Goal: Information Seeking & Learning: Find specific fact

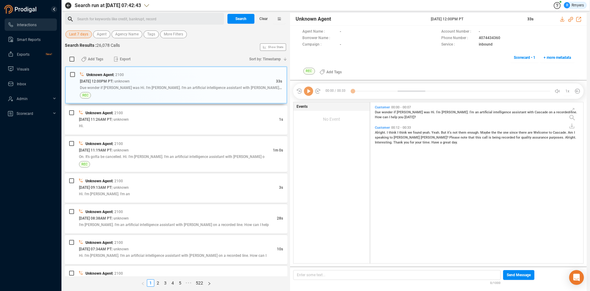
scroll to position [159, 210]
click at [88, 36] on button "Last 7 days" at bounding box center [78, 34] width 26 height 8
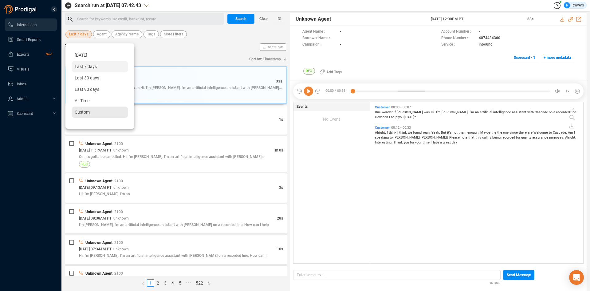
click at [84, 111] on span "Custom" at bounding box center [82, 111] width 15 height 5
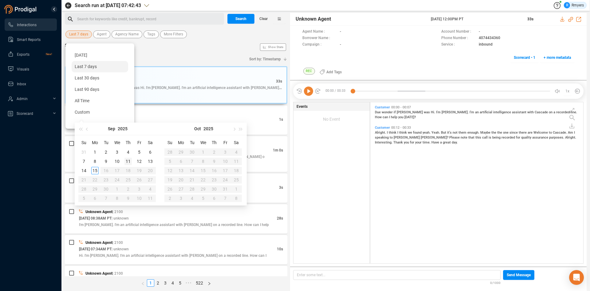
type input "[DATE]"
click at [140, 159] on div "12" at bounding box center [139, 160] width 7 height 7
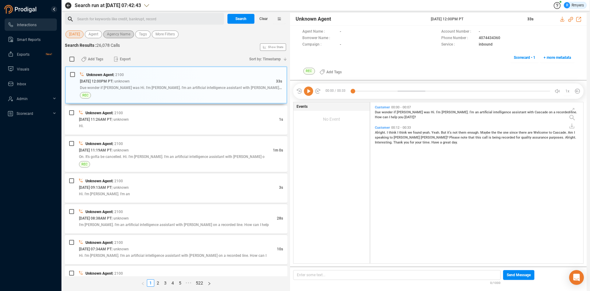
click at [117, 33] on span "Agency Name" at bounding box center [118, 34] width 23 height 8
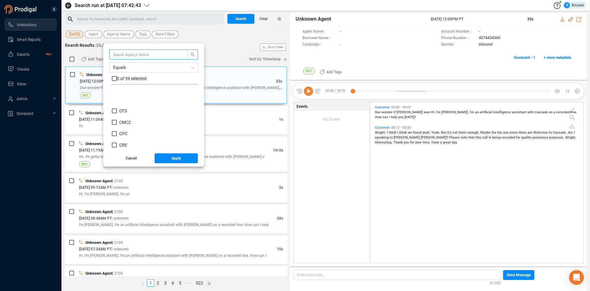
scroll to position [92, 0]
click at [124, 125] on span "CRM" at bounding box center [123, 125] width 9 height 5
click at [117, 125] on input "CRM" at bounding box center [114, 125] width 5 height 5
checkbox input "true"
click at [164, 157] on button "Apply" at bounding box center [177, 158] width 44 height 10
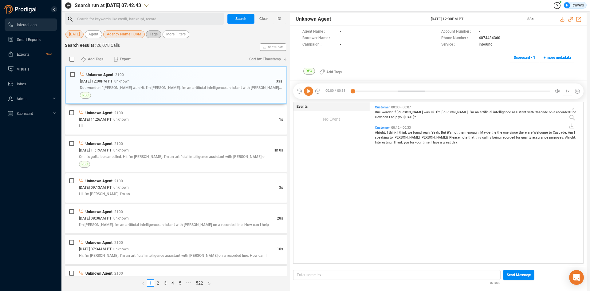
click at [154, 38] on span "Tags" at bounding box center [154, 34] width 8 height 8
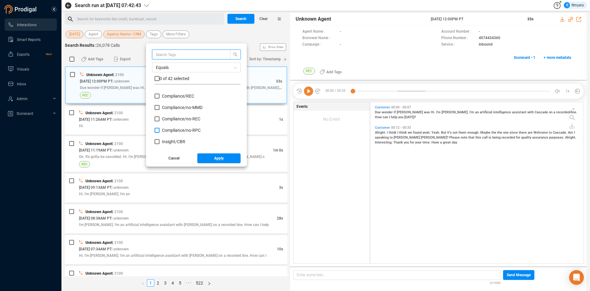
scroll to position [61, 0]
click at [172, 111] on span "Insight/ CBR" at bounding box center [173, 110] width 23 height 5
click at [160, 111] on input "Insight/ CBR" at bounding box center [157, 110] width 5 height 5
checkbox input "true"
click at [171, 121] on span "Insight/ CBR: Agent" at bounding box center [180, 122] width 37 height 5
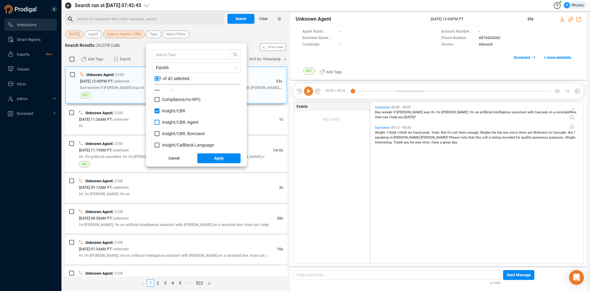
click at [160, 121] on input "Insight/ CBR: Agent" at bounding box center [157, 122] width 5 height 5
checkbox input "true"
click at [173, 131] on label "Insight/ CBR: Borrower" at bounding box center [181, 133] width 53 height 6
click at [160, 131] on input "Insight/ CBR: Borrower" at bounding box center [157, 133] width 5 height 5
checkbox input "true"
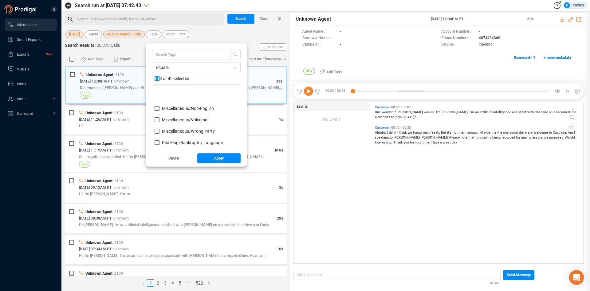
scroll to position [277, 0]
click at [169, 111] on span "Red Flag/ Bankruptcy Language" at bounding box center [192, 111] width 61 height 5
click at [160, 111] on input "Red Flag/ Bankruptcy Language" at bounding box center [157, 111] width 5 height 5
checkbox input "true"
click at [170, 133] on span "Red Flag/ Escalation Language" at bounding box center [191, 134] width 59 height 5
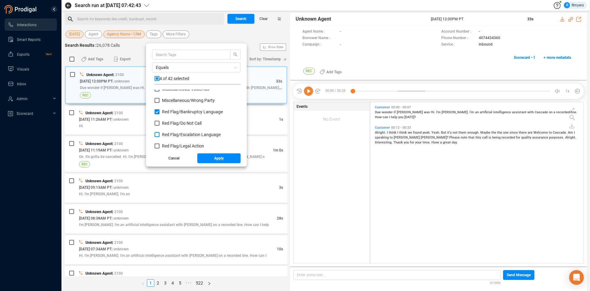
click at [160, 133] on input "Red Flag/ Escalation Language" at bounding box center [157, 134] width 5 height 5
checkbox input "true"
click at [172, 145] on span "Red Flag/ Legal Action" at bounding box center [183, 145] width 42 height 5
click at [160, 145] on input "Red Flag/ Legal Action" at bounding box center [157, 145] width 5 height 5
checkbox input "true"
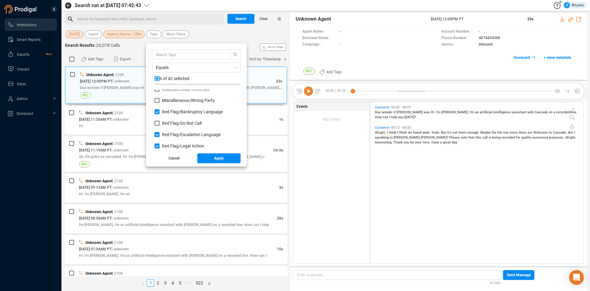
scroll to position [307, 0]
click at [170, 126] on span "Red Flag/ Legal Action: Agent" at bounding box center [189, 126] width 55 height 5
click at [160, 126] on input "Red Flag/ Legal Action: Agent" at bounding box center [157, 126] width 5 height 5
checkbox input "true"
click at [168, 135] on span "Red Flag/ Legal Action: Borrower" at bounding box center [193, 137] width 62 height 5
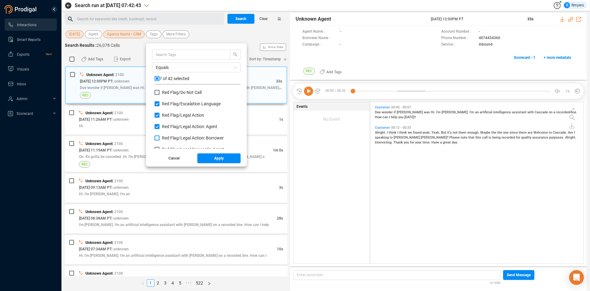
click at [160, 135] on input "Red Flag/ Legal Action: Borrower" at bounding box center [157, 137] width 5 height 5
checkbox input "true"
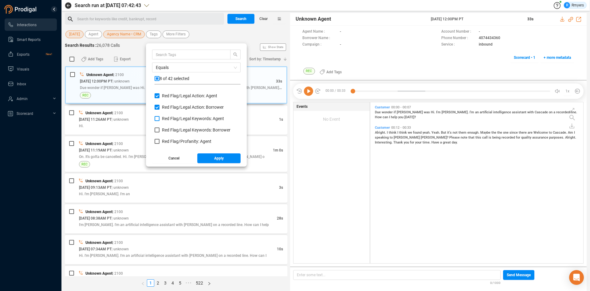
click at [169, 115] on label "Red Flag/ Legal Keywords: Agent" at bounding box center [191, 118] width 72 height 6
click at [160, 116] on input "Red Flag/ Legal Keywords: Agent" at bounding box center [157, 118] width 5 height 5
checkbox input "true"
click at [167, 134] on div "Red Flag/ Legal Keywords: Borrower" at bounding box center [198, 132] width 86 height 11
click at [165, 141] on span "Red Flag/ Profanity: Agent" at bounding box center [186, 141] width 49 height 5
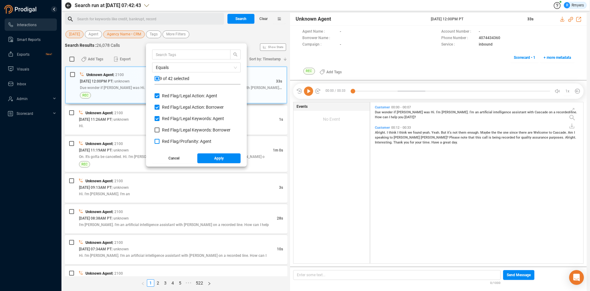
click at [160, 141] on input "Red Flag/ Profanity: Agent" at bounding box center [157, 141] width 5 height 5
checkbox input "true"
click at [167, 131] on span "Red Flag/ Legal Keywords: Borrower" at bounding box center [196, 129] width 69 height 5
click at [160, 131] on input "Red Flag/ Legal Keywords: Borrower" at bounding box center [157, 129] width 5 height 5
checkbox input "true"
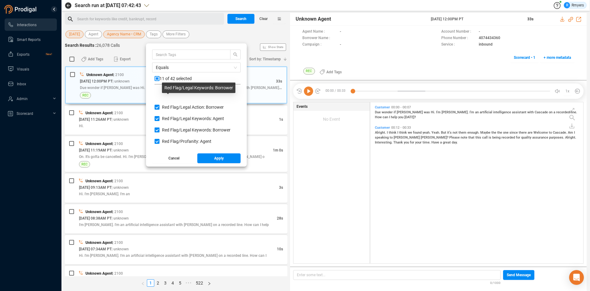
scroll to position [369, 0]
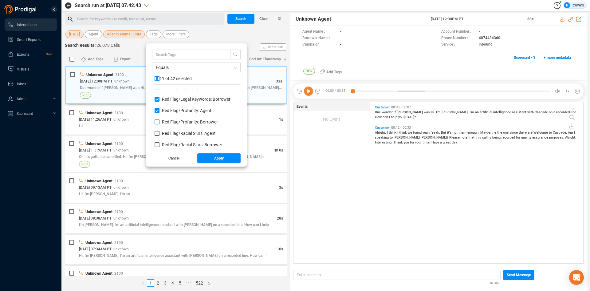
click at [166, 122] on span "Red Flag/ Profanity: Borrower" at bounding box center [190, 121] width 56 height 5
click at [160, 122] on input "Red Flag/ Profanity: Borrower" at bounding box center [157, 121] width 5 height 5
checkbox input "true"
click at [169, 132] on span "Red Flag/ Racial Slurs: Agent" at bounding box center [189, 133] width 54 height 5
click at [160, 132] on input "Red Flag/ Racial Slurs: Agent" at bounding box center [157, 133] width 5 height 5
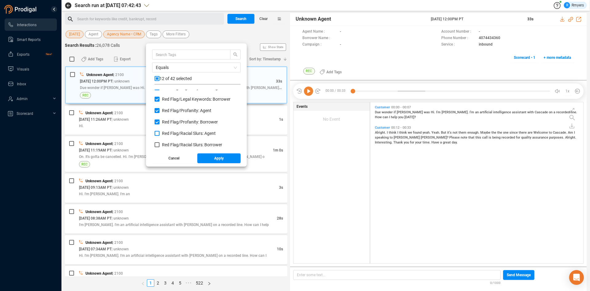
checkbox input "true"
click at [168, 142] on span "Red Flag/ Racial Slurs: Borrower" at bounding box center [192, 144] width 60 height 5
click at [160, 142] on input "Red Flag/ Racial Slurs: Borrower" at bounding box center [157, 144] width 5 height 5
checkbox input "true"
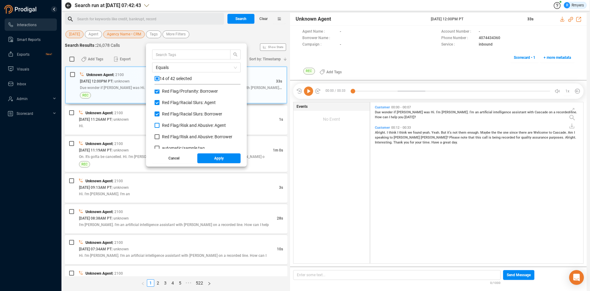
click at [170, 126] on span "Red Flag/ Risk and Abusive: Agent" at bounding box center [194, 125] width 64 height 5
click at [160, 126] on input "Red Flag/ Risk and Abusive: Agent" at bounding box center [157, 125] width 5 height 5
checkbox input "true"
click at [168, 136] on span "Red Flag/ Risk and Abusive: Borrower" at bounding box center [197, 136] width 70 height 5
click at [160, 136] on input "Red Flag/ Risk and Abusive: Borrower" at bounding box center [157, 136] width 5 height 5
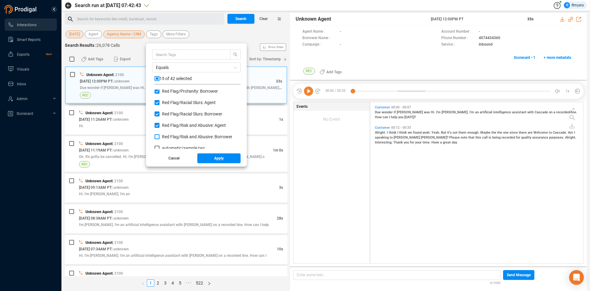
checkbox input "true"
click at [208, 157] on button "Apply" at bounding box center [219, 158] width 44 height 10
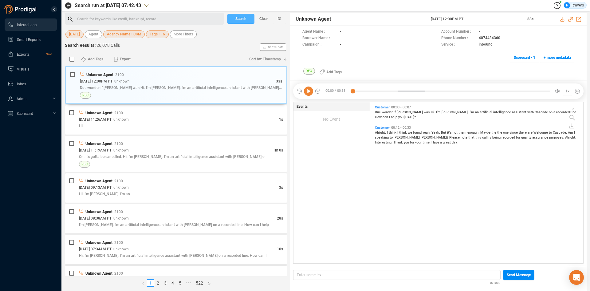
click at [234, 18] on button "Search" at bounding box center [241, 19] width 27 height 10
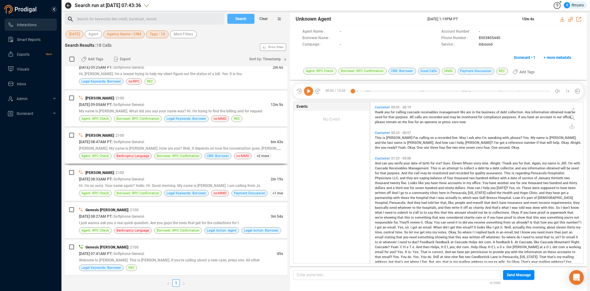
scroll to position [462, 0]
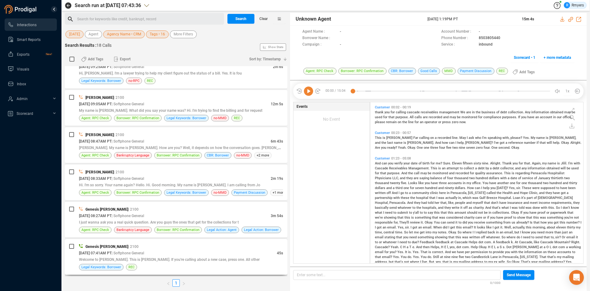
click at [176, 245] on div "Genesis [PERSON_NAME] | 2100" at bounding box center [181, 246] width 204 height 6
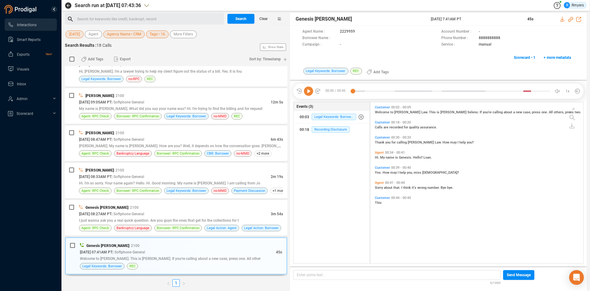
click at [309, 91] on icon at bounding box center [308, 90] width 9 height 9
click at [155, 202] on div "Genesis [PERSON_NAME] | 2100 [DATE] 08:27AM PT | Softphone General 3m 54s I jus…" at bounding box center [176, 218] width 223 height 36
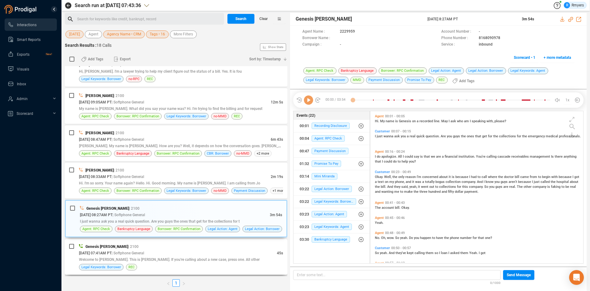
scroll to position [150, 210]
click at [155, 247] on div "Genesis [PERSON_NAME] | 2100" at bounding box center [181, 246] width 204 height 6
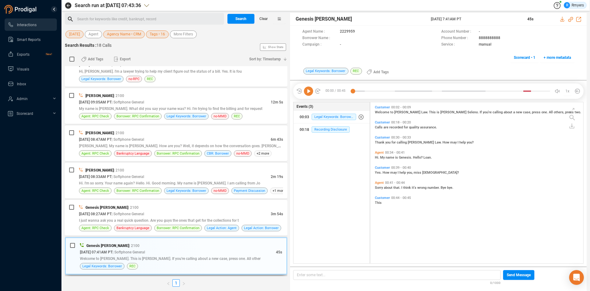
scroll to position [159, 210]
click at [167, 212] on div "[DATE] 08:27AM PT | Softphone General" at bounding box center [175, 213] width 192 height 6
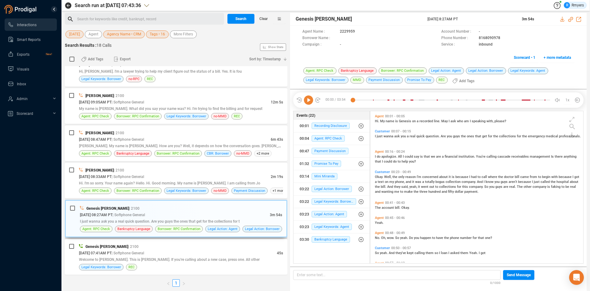
scroll to position [150, 210]
click at [308, 104] on icon at bounding box center [308, 99] width 9 height 9
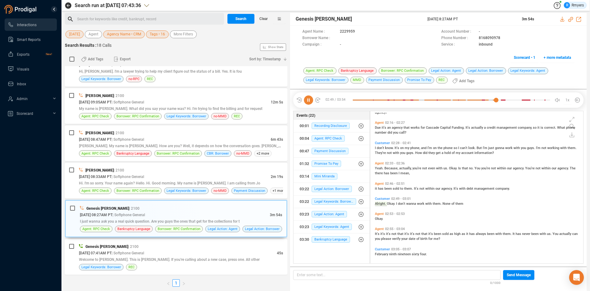
scroll to position [373, 0]
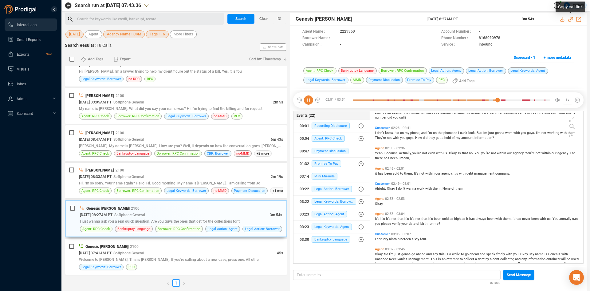
click at [570, 19] on icon at bounding box center [570, 19] width 5 height 5
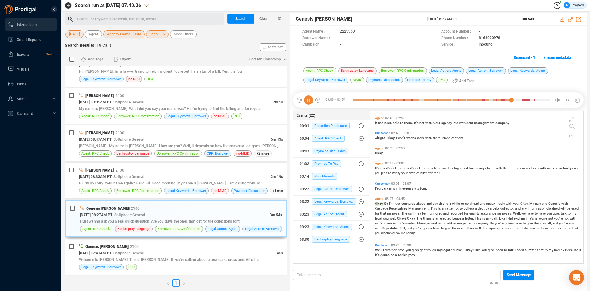
scroll to position [454, 0]
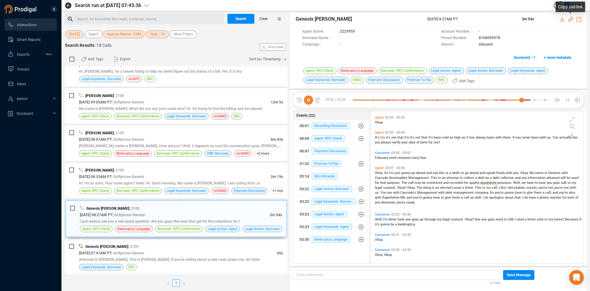
drag, startPoint x: 571, startPoint y: 19, endPoint x: 356, endPoint y: 79, distance: 222.8
click at [571, 19] on icon at bounding box center [570, 19] width 5 height 5
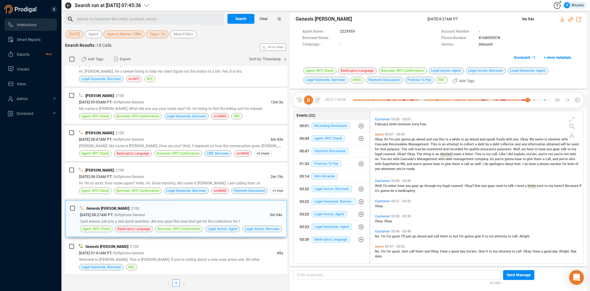
drag, startPoint x: 430, startPoint y: 19, endPoint x: 480, endPoint y: 12, distance: 50.3
click at [481, 12] on div "Search run at [DATE] 07:43:36 R Rmyers Search for keywords like credit, bankrup…" at bounding box center [326, 145] width 522 height 291
copy div "[DATE] 8:27AM PT"
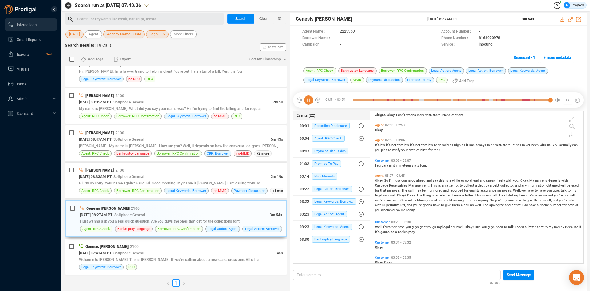
scroll to position [354, 0]
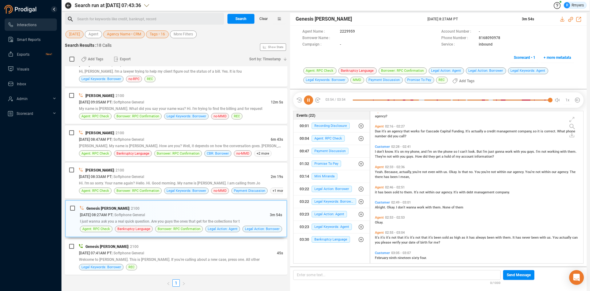
click at [381, 173] on span "Yeah." at bounding box center [380, 172] width 10 height 4
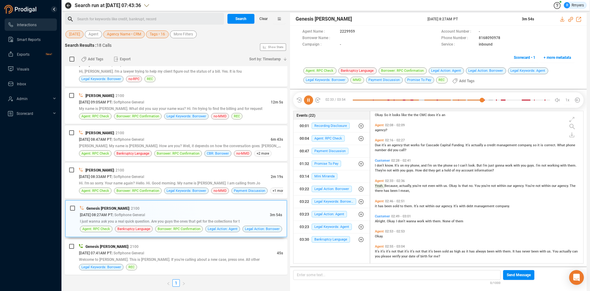
click at [306, 99] on icon at bounding box center [308, 99] width 9 height 9
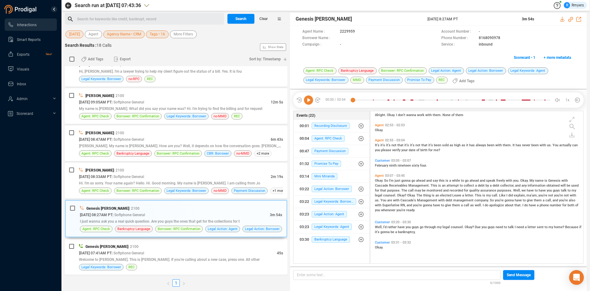
scroll to position [415, 0]
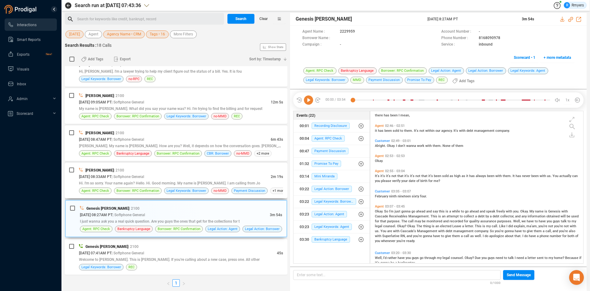
drag, startPoint x: 136, startPoint y: 177, endPoint x: 43, endPoint y: 208, distance: 97.5
click at [136, 177] on span "| Softphone General" at bounding box center [128, 176] width 33 height 4
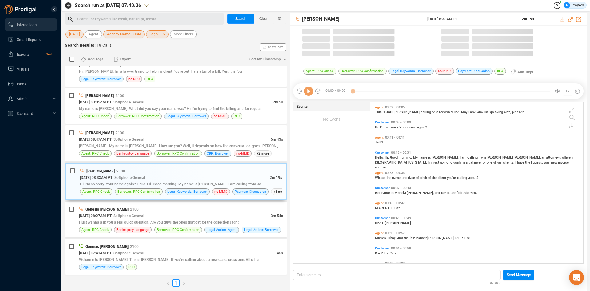
scroll to position [159, 210]
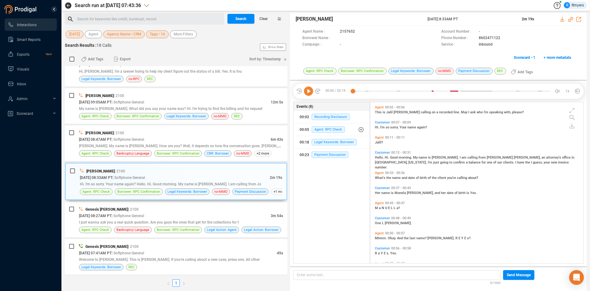
click at [307, 94] on icon at bounding box center [308, 90] width 9 height 9
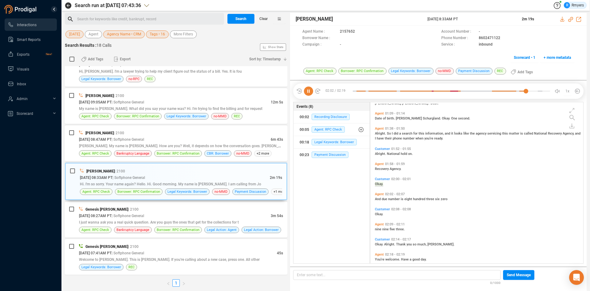
scroll to position [218, 0]
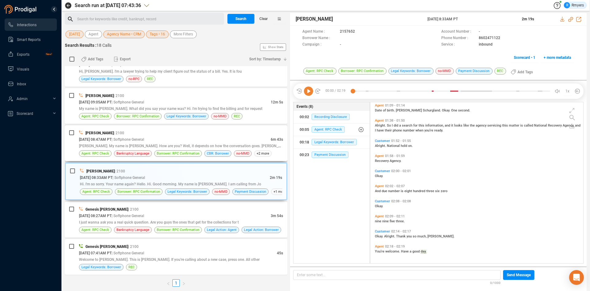
click at [162, 146] on span "[PERSON_NAME]. My name is [PERSON_NAME]. How are you? Well, it depends on how t…" at bounding box center [193, 145] width 228 height 5
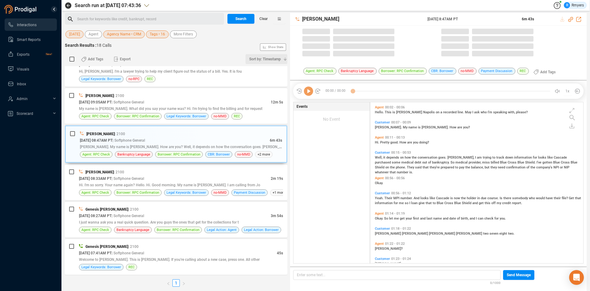
scroll to position [159, 210]
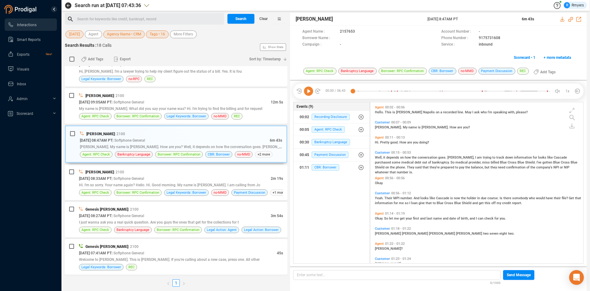
drag, startPoint x: 309, startPoint y: 87, endPoint x: 294, endPoint y: 95, distance: 17.1
click at [308, 88] on icon at bounding box center [308, 90] width 9 height 9
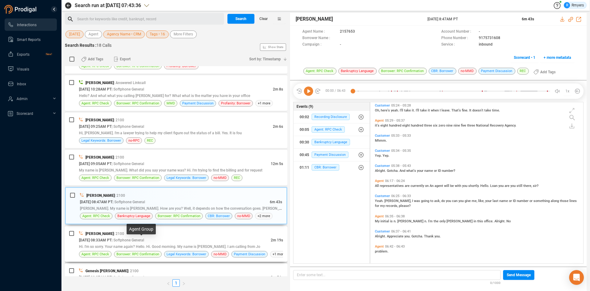
scroll to position [339, 0]
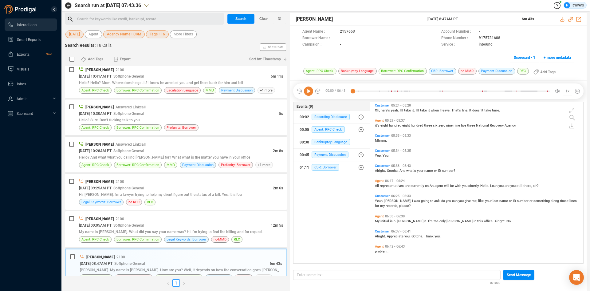
click at [307, 95] on icon at bounding box center [308, 90] width 9 height 9
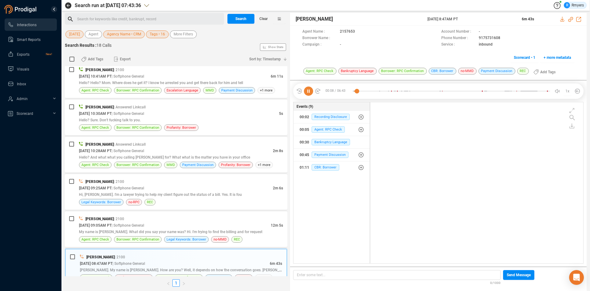
scroll to position [0, 0]
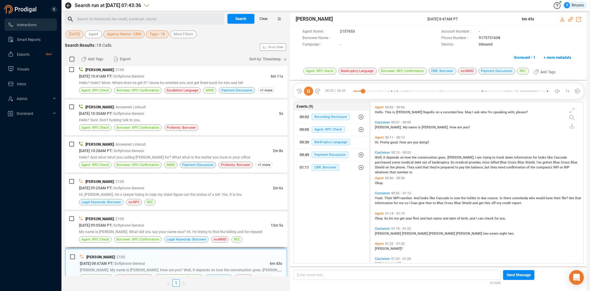
click at [106, 222] on div "[DATE] 09:05AM PT | Softphone General" at bounding box center [175, 225] width 192 height 6
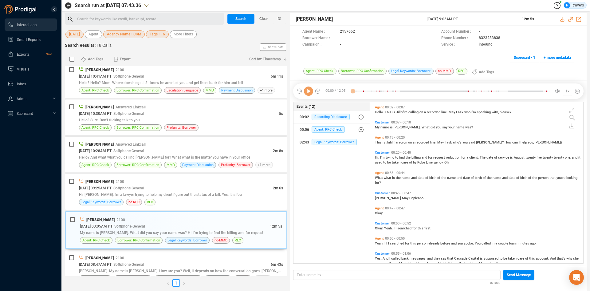
scroll to position [159, 210]
click at [309, 93] on icon at bounding box center [308, 90] width 9 height 9
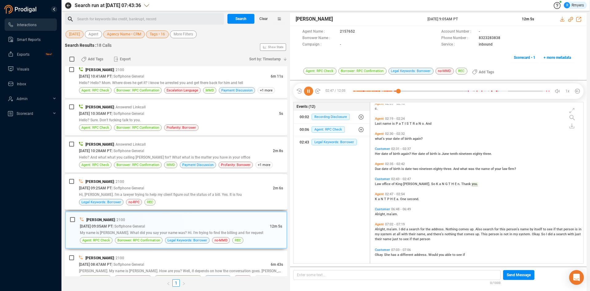
scroll to position [361, 0]
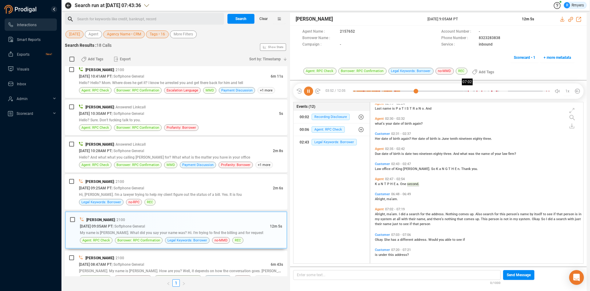
click at [467, 91] on div at bounding box center [451, 90] width 197 height 9
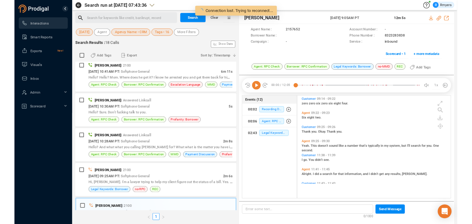
scroll to position [93, 161]
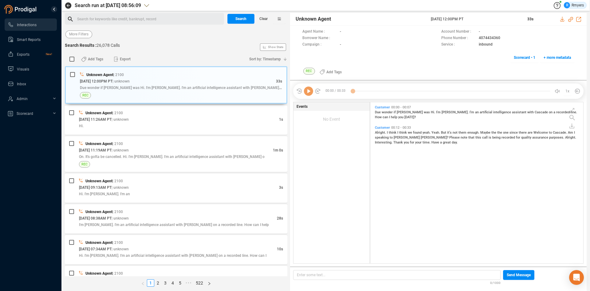
scroll to position [159, 210]
click at [85, 34] on span "Last 7 days" at bounding box center [78, 34] width 19 height 8
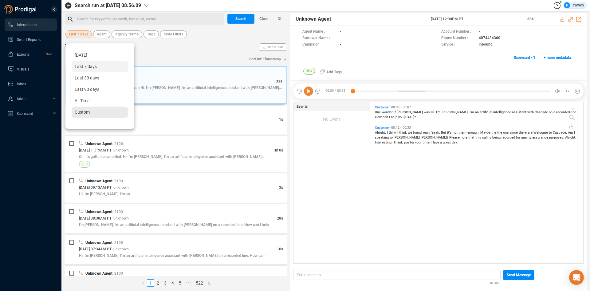
click at [85, 110] on span "Custom" at bounding box center [82, 111] width 15 height 5
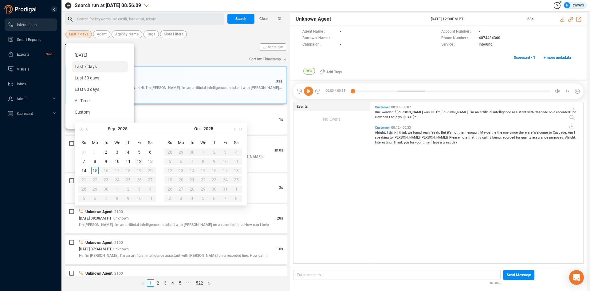
type input "[DATE]"
click at [138, 161] on div "12" at bounding box center [139, 160] width 7 height 7
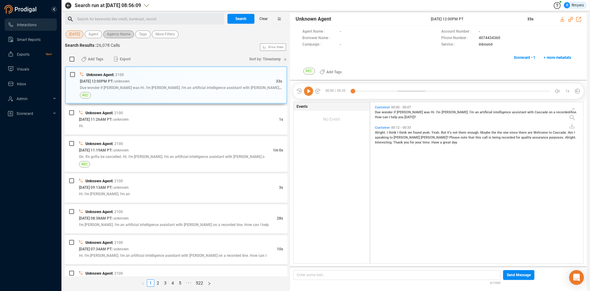
click at [122, 32] on span "Agency Name" at bounding box center [118, 34] width 23 height 8
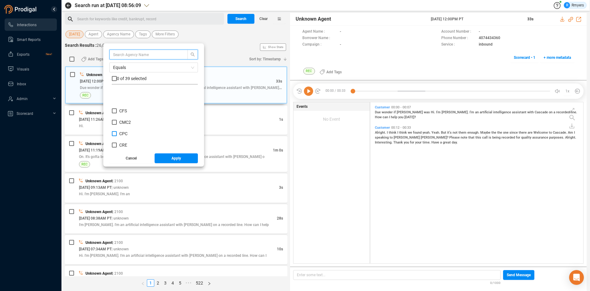
scroll to position [92, 0]
click at [129, 126] on span "CRM" at bounding box center [123, 125] width 9 height 5
click at [117, 126] on input "CRM" at bounding box center [114, 125] width 5 height 5
checkbox input "true"
click at [170, 160] on button "Apply" at bounding box center [177, 158] width 44 height 10
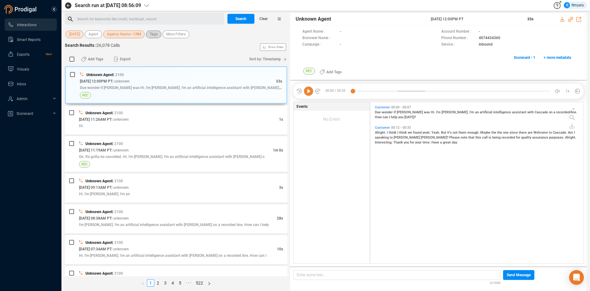
click at [152, 34] on span "Tags" at bounding box center [154, 34] width 8 height 8
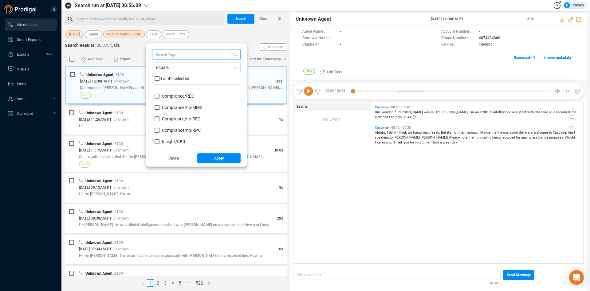
scroll to position [61, 0]
drag, startPoint x: 178, startPoint y: 113, endPoint x: 176, endPoint y: 117, distance: 4.8
click at [178, 112] on span "Insight/ CBR" at bounding box center [173, 110] width 23 height 5
click at [160, 112] on input "Insight/ CBR" at bounding box center [157, 110] width 5 height 5
checkbox input "true"
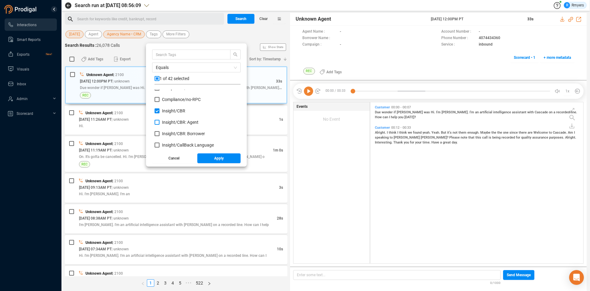
click at [176, 122] on span "Insight/ CBR: Agent" at bounding box center [180, 122] width 37 height 5
click at [160, 122] on input "Insight/ CBR: Agent" at bounding box center [157, 122] width 5 height 5
checkbox input "true"
click at [178, 134] on span "Insight/ CBR: Borrower" at bounding box center [183, 133] width 43 height 5
click at [160, 134] on input "Insight/ CBR: Borrower" at bounding box center [157, 133] width 5 height 5
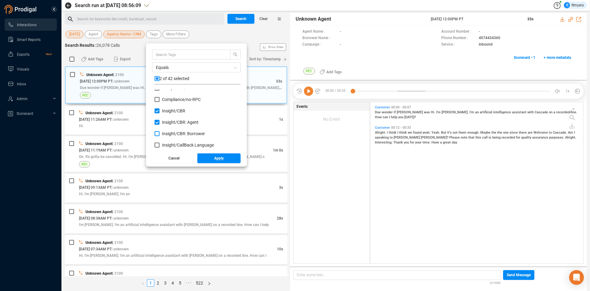
checkbox input "true"
click at [173, 112] on span "Red Flag/ Bankruptcy Language" at bounding box center [192, 111] width 61 height 5
click at [160, 112] on input "Red Flag/ Bankruptcy Language" at bounding box center [157, 111] width 5 height 5
checkbox input "true"
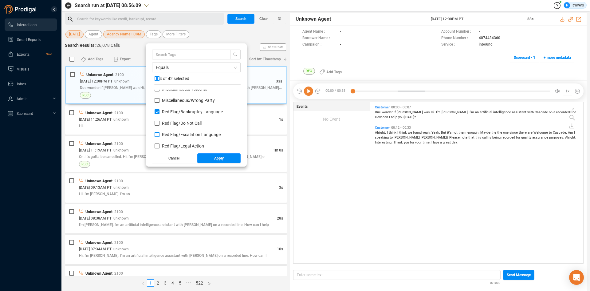
click at [173, 135] on span "Red Flag/ Escalation Language" at bounding box center [191, 134] width 59 height 5
click at [160, 135] on input "Red Flag/ Escalation Language" at bounding box center [157, 134] width 5 height 5
checkbox input "true"
click at [172, 146] on span "Red Flag/ Legal Action" at bounding box center [183, 145] width 42 height 5
click at [160, 146] on input "Red Flag/ Legal Action" at bounding box center [157, 145] width 5 height 5
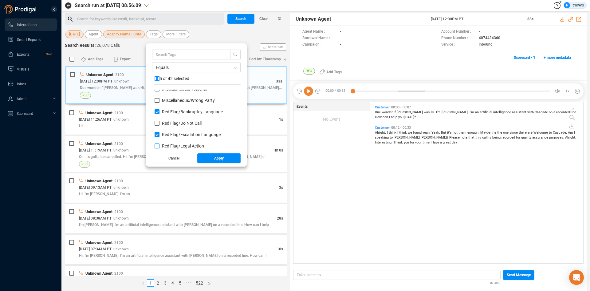
checkbox input "true"
click at [172, 125] on span "Red Flag/ Legal Action: Agent" at bounding box center [189, 126] width 55 height 5
click at [160, 125] on input "Red Flag/ Legal Action: Agent" at bounding box center [157, 126] width 5 height 5
checkbox input "true"
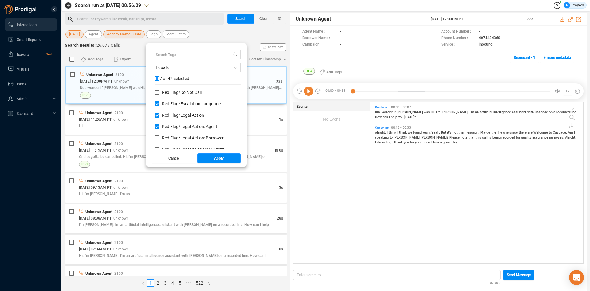
click at [173, 132] on div "Red Flag/ Legal Action: Agent" at bounding box center [198, 128] width 86 height 11
click at [174, 136] on span "Red Flag/ Legal Action: Borrower" at bounding box center [193, 137] width 62 height 5
click at [160, 136] on input "Red Flag/ Legal Action: Borrower" at bounding box center [157, 137] width 5 height 5
checkbox input "true"
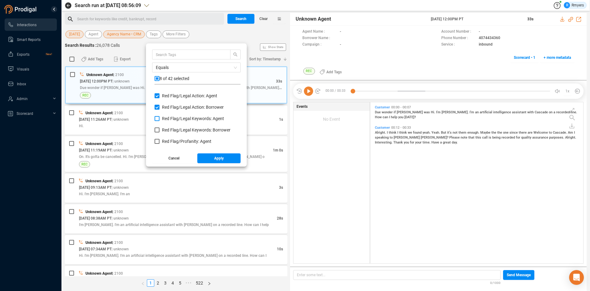
click at [169, 117] on span "Red Flag/ Legal Keywords: Agent" at bounding box center [193, 118] width 62 height 5
click at [160, 117] on input "Red Flag/ Legal Keywords: Agent" at bounding box center [157, 118] width 5 height 5
checkbox input "true"
click at [171, 130] on span "Red Flag/ Legal Keywords: Borrower" at bounding box center [196, 129] width 69 height 5
click at [160, 130] on input "Red Flag/ Legal Keywords: Borrower" at bounding box center [157, 129] width 5 height 5
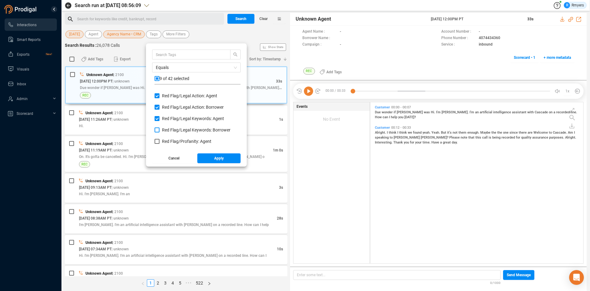
checkbox input "true"
click at [170, 140] on span "Red Flag/ Profanity: Agent" at bounding box center [186, 141] width 49 height 5
click at [160, 140] on input "Red Flag/ Profanity: Agent" at bounding box center [157, 141] width 5 height 5
checkbox input "true"
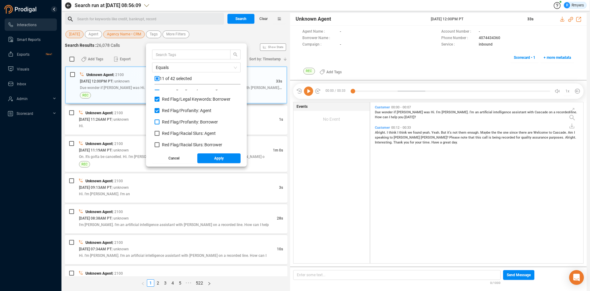
click at [168, 122] on span "Red Flag/ Profanity: Borrower" at bounding box center [190, 121] width 56 height 5
click at [160, 122] on input "Red Flag/ Profanity: Borrower" at bounding box center [157, 121] width 5 height 5
checkbox input "true"
click at [167, 131] on span "Red Flag/ Racial Slurs: Agent" at bounding box center [189, 133] width 54 height 5
click at [160, 131] on input "Red Flag/ Racial Slurs: Agent" at bounding box center [157, 133] width 5 height 5
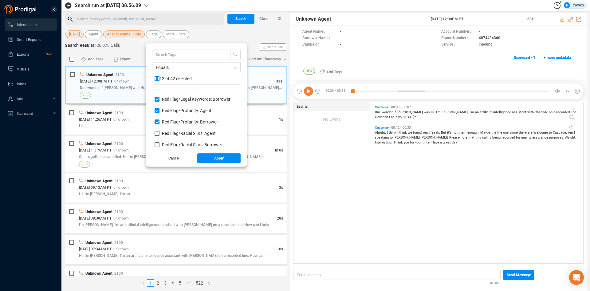
checkbox input "true"
click at [167, 144] on span "Red Flag/ Racial Slurs: Borrower" at bounding box center [192, 144] width 60 height 5
click at [160, 144] on input "Red Flag/ Racial Slurs: Borrower" at bounding box center [157, 144] width 5 height 5
checkbox input "true"
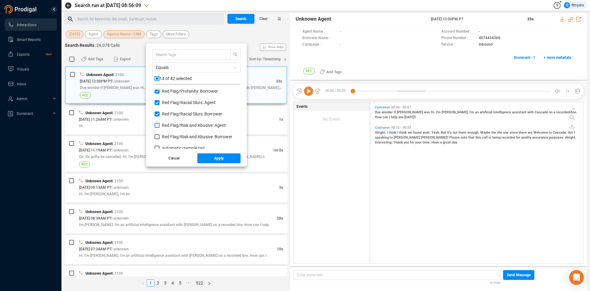
click at [163, 124] on span "Red Flag/ Risk and Abusive: Agent" at bounding box center [194, 125] width 64 height 5
click at [160, 124] on input "Red Flag/ Risk and Abusive: Agent" at bounding box center [157, 125] width 5 height 5
checkbox input "true"
click at [168, 137] on span "Red Flag/ Risk and Abusive: Borrower" at bounding box center [197, 136] width 70 height 5
click at [160, 137] on input "Red Flag/ Risk and Abusive: Borrower" at bounding box center [157, 136] width 5 height 5
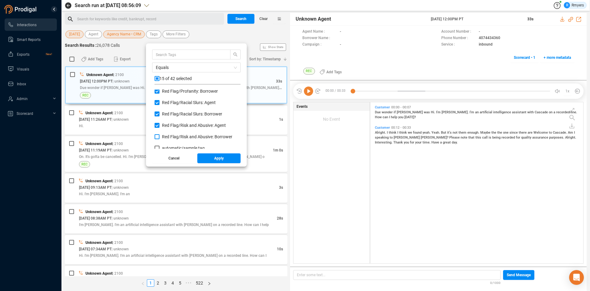
checkbox input "true"
click at [212, 162] on button "Apply" at bounding box center [219, 158] width 44 height 10
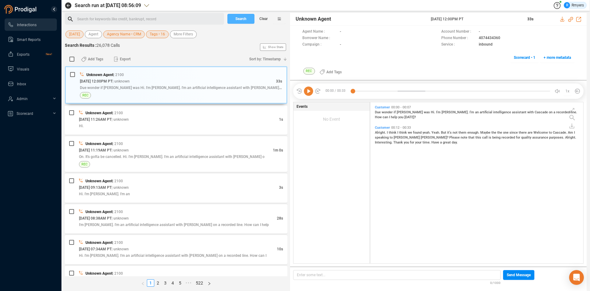
click at [236, 19] on span "Search" at bounding box center [240, 19] width 11 height 10
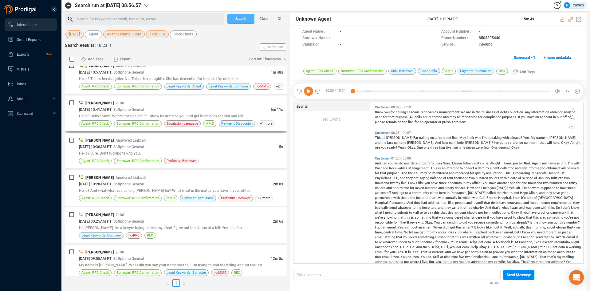
scroll to position [338, 0]
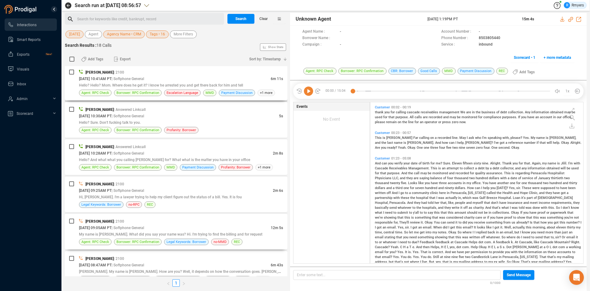
click at [114, 230] on div "[DATE] 09:05AM PT | Softphone General" at bounding box center [175, 227] width 192 height 6
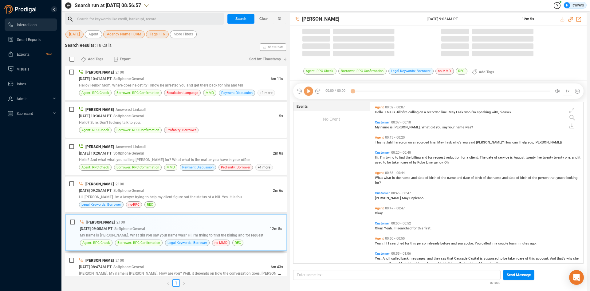
scroll to position [159, 210]
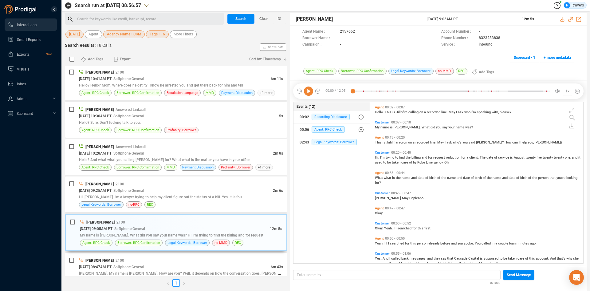
click at [311, 92] on icon at bounding box center [308, 90] width 9 height 9
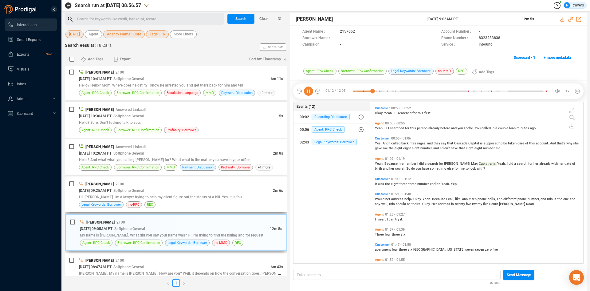
scroll to position [97, 0]
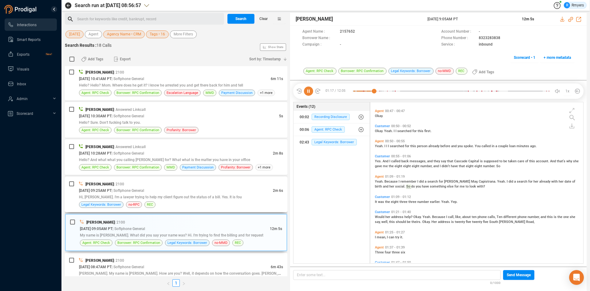
click at [99, 195] on span "Hi, [PERSON_NAME]. I'm a lawyer trying to help my client figure out the status …" at bounding box center [160, 197] width 163 height 4
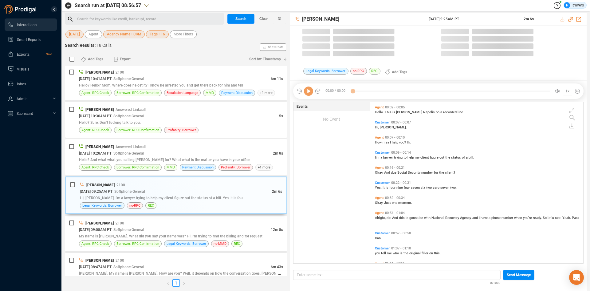
scroll to position [159, 210]
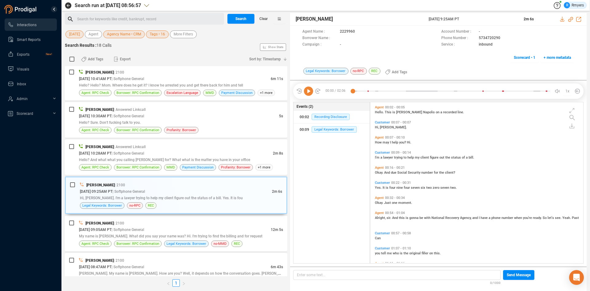
click at [310, 93] on icon at bounding box center [308, 90] width 9 height 9
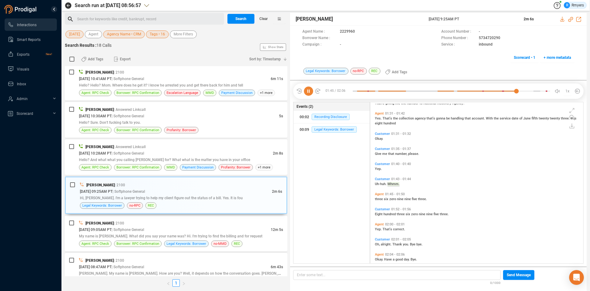
scroll to position [248, 0]
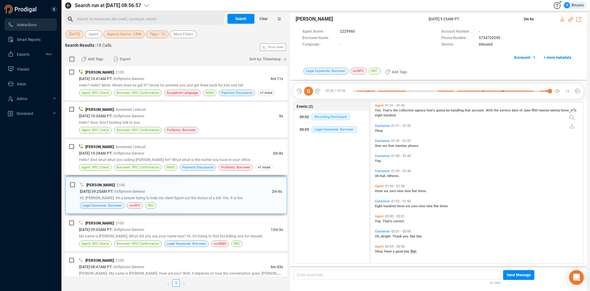
click at [104, 156] on div "Hello? And what what you calling [PERSON_NAME] for? What what is the matter you…" at bounding box center [181, 159] width 204 height 6
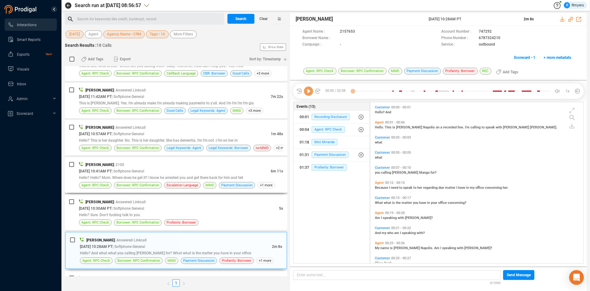
scroll to position [159, 210]
click at [310, 90] on icon at bounding box center [308, 90] width 9 height 9
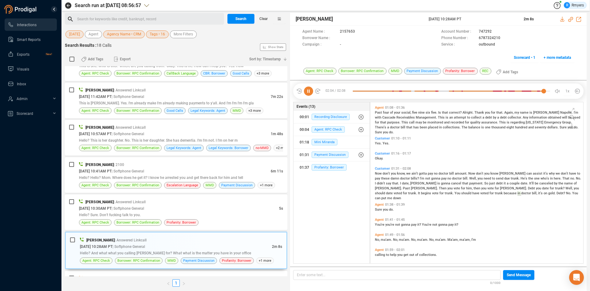
scroll to position [370, 0]
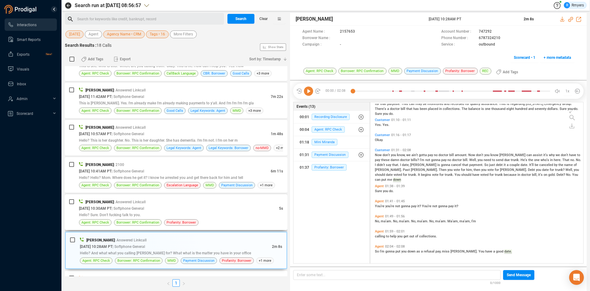
click at [112, 209] on span "[DATE] 10:30AM PT" at bounding box center [95, 208] width 33 height 4
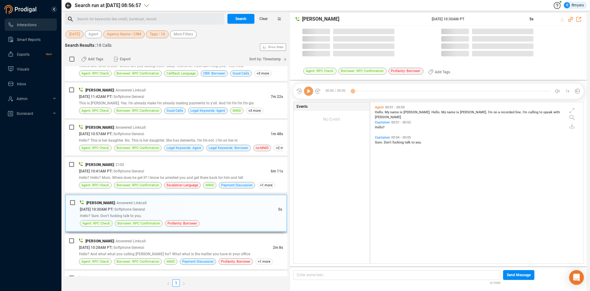
scroll to position [159, 210]
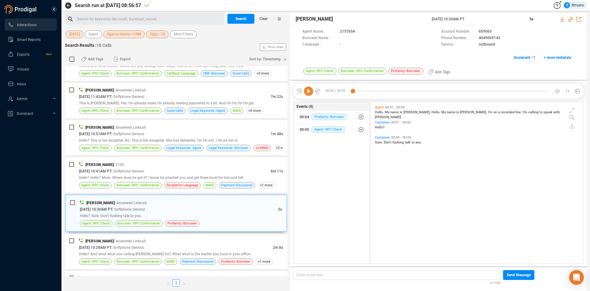
click at [310, 90] on icon at bounding box center [308, 90] width 9 height 9
click at [132, 171] on span "| Softphone General" at bounding box center [128, 171] width 33 height 4
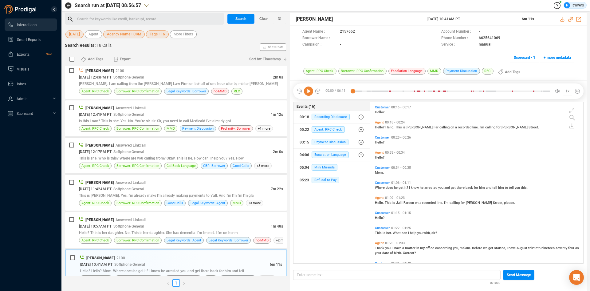
click at [310, 90] on icon at bounding box center [308, 90] width 9 height 9
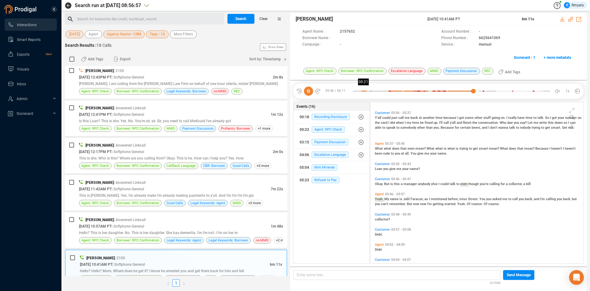
scroll to position [435, 0]
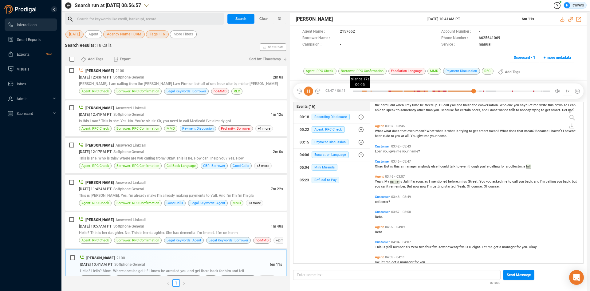
click at [353, 90] on div at bounding box center [413, 90] width 121 height 9
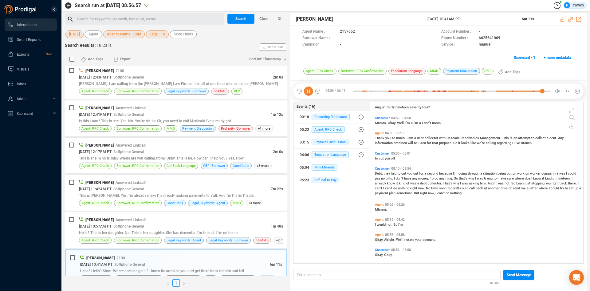
scroll to position [618, 0]
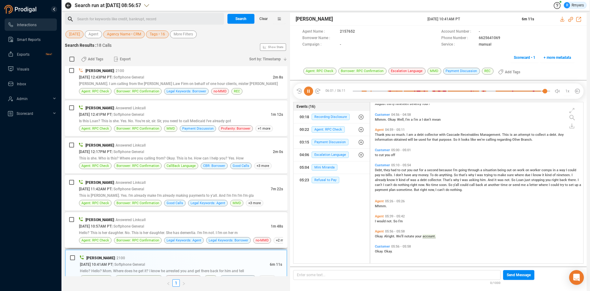
click at [223, 217] on div "Jalil Farrakhan | Answered Linkcall" at bounding box center [181, 219] width 204 height 6
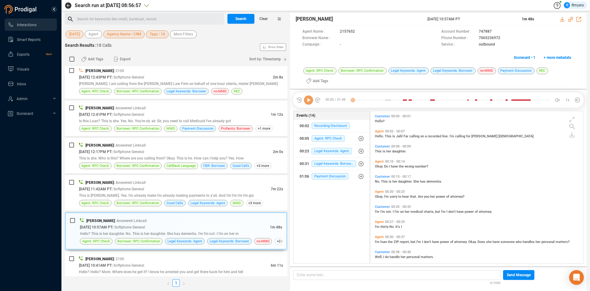
scroll to position [150, 210]
click at [308, 102] on icon at bounding box center [308, 99] width 9 height 9
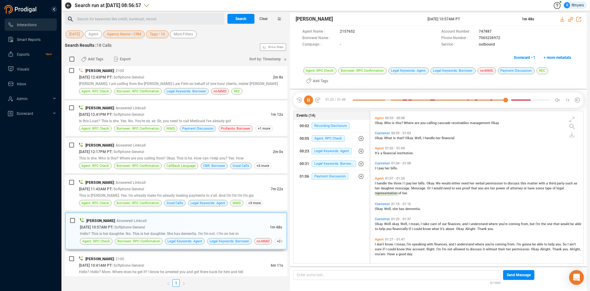
scroll to position [203, 0]
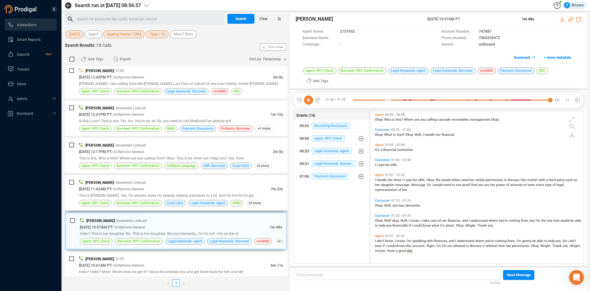
click at [120, 193] on span "This is [PERSON_NAME]. Yes. I'm already make I'm already making payments to y'a…" at bounding box center [166, 195] width 175 height 4
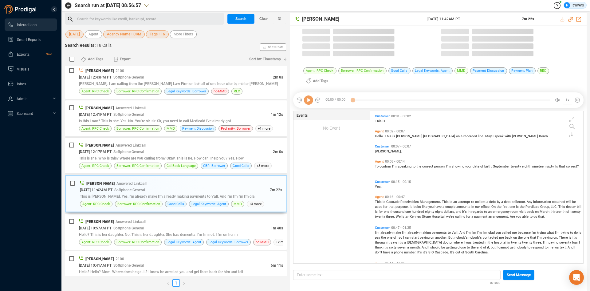
scroll to position [150, 210]
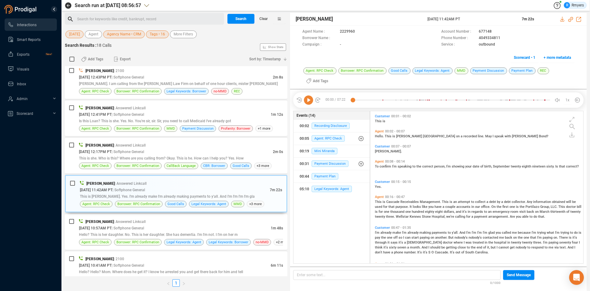
click at [308, 103] on icon at bounding box center [308, 99] width 9 height 9
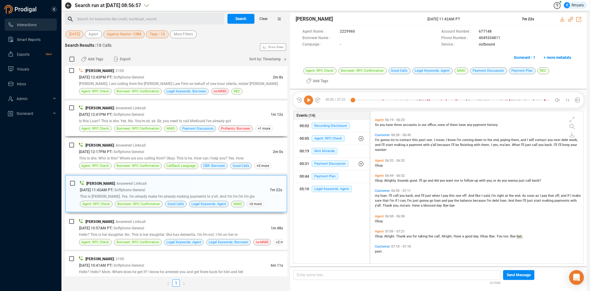
scroll to position [90, 0]
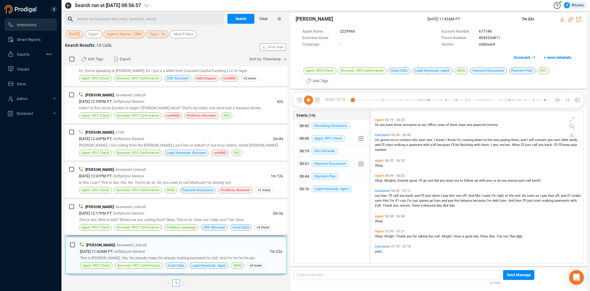
click at [146, 216] on div "09/12/2025 @ 12:17PM PT | Softphone General" at bounding box center [176, 213] width 194 height 6
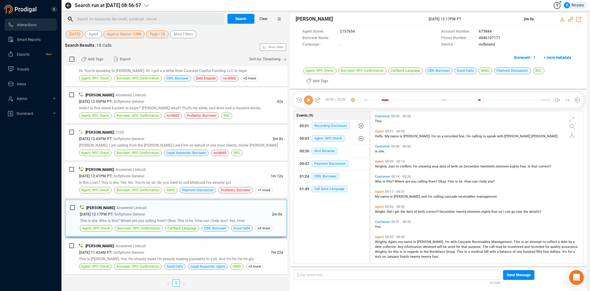
scroll to position [150, 210]
click at [310, 102] on icon at bounding box center [308, 99] width 9 height 9
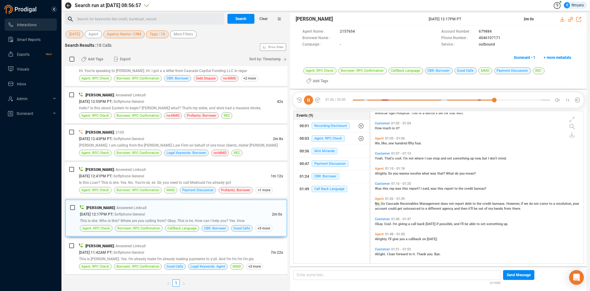
scroll to position [192, 0]
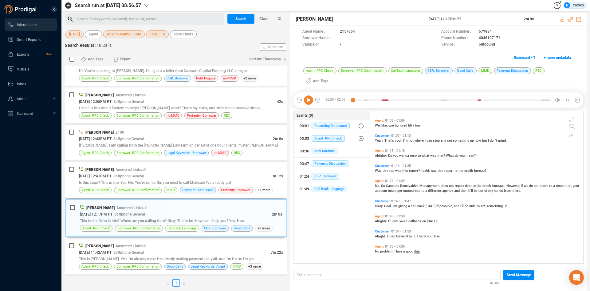
click at [111, 182] on span "Is this Loan? This is she. Yes. No. You're sir, sir. Sir, you need to call Medi…" at bounding box center [155, 182] width 152 height 4
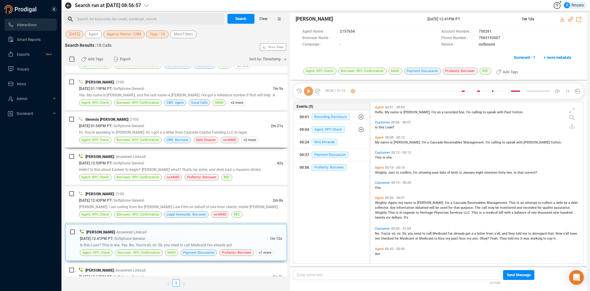
scroll to position [159, 210]
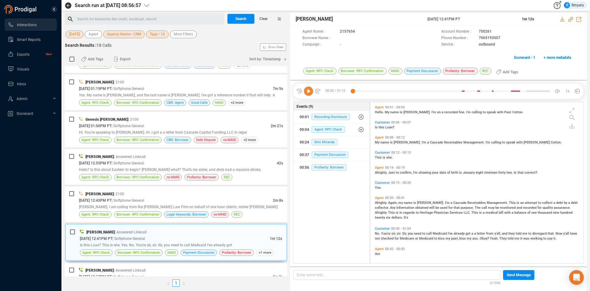
click at [312, 93] on icon at bounding box center [308, 90] width 9 height 9
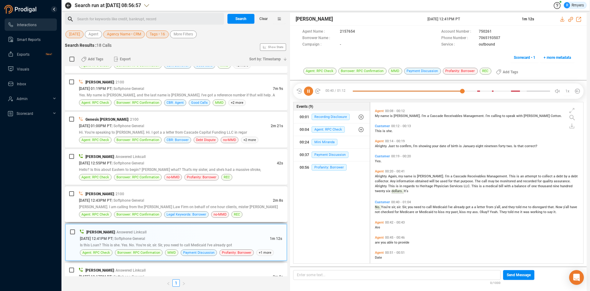
scroll to position [48, 0]
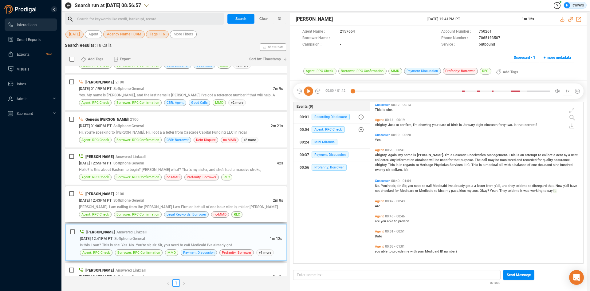
click at [133, 201] on span "| Softphone General" at bounding box center [128, 200] width 33 height 4
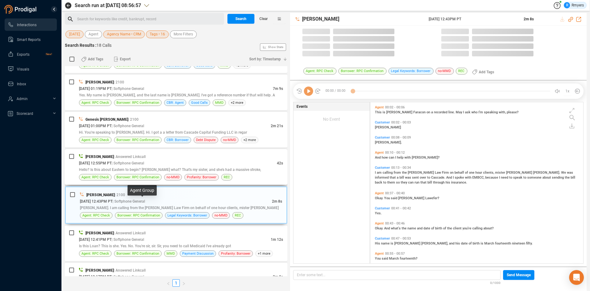
scroll to position [159, 210]
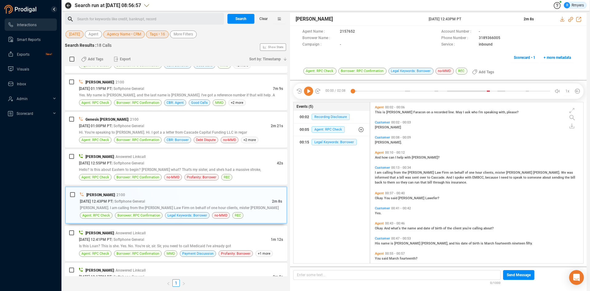
click at [310, 92] on icon at bounding box center [308, 90] width 9 height 9
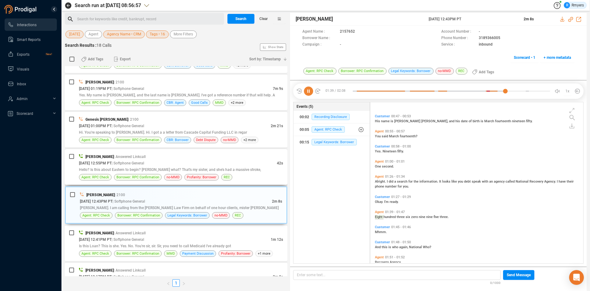
scroll to position [155, 0]
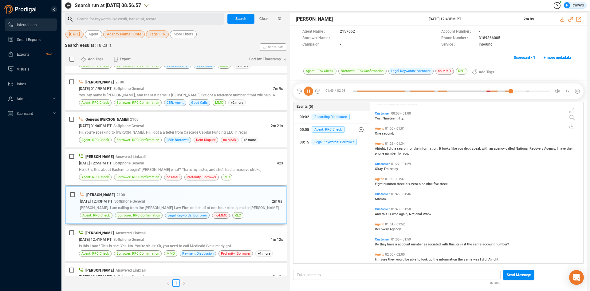
click at [147, 168] on span "Hello? Is this about Eastern to begin? [PERSON_NAME] what? That's my sister, an…" at bounding box center [170, 169] width 182 height 4
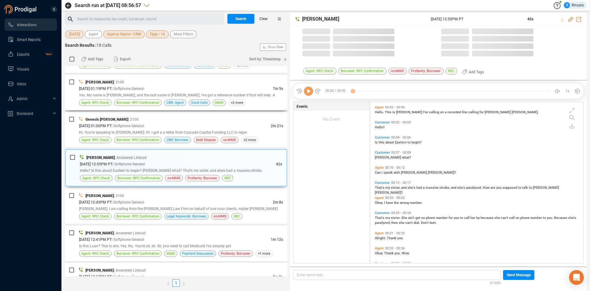
scroll to position [159, 210]
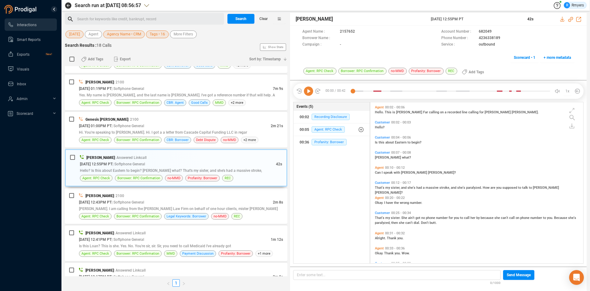
click at [309, 90] on icon at bounding box center [308, 90] width 9 height 9
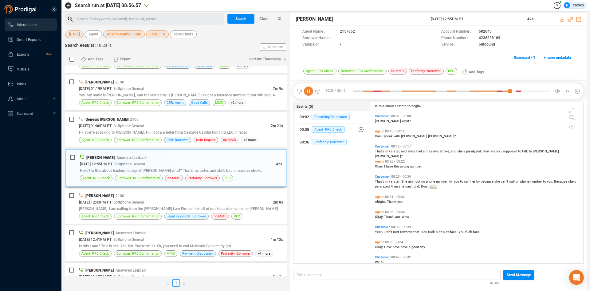
scroll to position [47, 0]
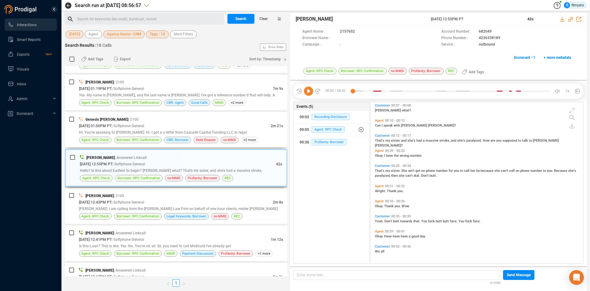
drag, startPoint x: 127, startPoint y: 134, endPoint x: 153, endPoint y: 171, distance: 45.2
click at [127, 134] on div "Hi. You're speaking to [PERSON_NAME]. Hi. I got a a letter from Cascade Capital…" at bounding box center [181, 132] width 204 height 6
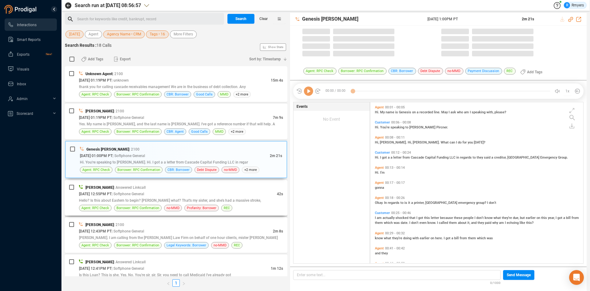
scroll to position [159, 210]
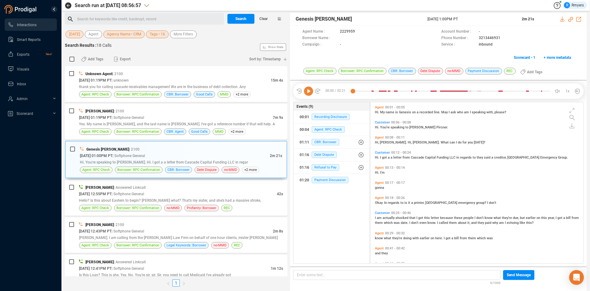
click at [306, 92] on icon at bounding box center [308, 90] width 9 height 9
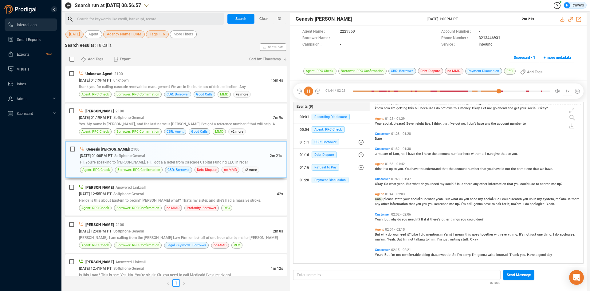
scroll to position [239, 0]
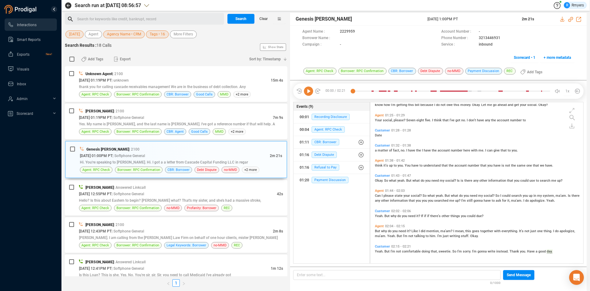
click at [381, 231] on span "why" at bounding box center [384, 231] width 7 height 4
drag, startPoint x: 309, startPoint y: 91, endPoint x: 315, endPoint y: 92, distance: 5.9
click at [312, 91] on icon at bounding box center [308, 90] width 9 height 9
click at [137, 121] on div "Yes. My name is [PERSON_NAME], and the last name is [PERSON_NAME]. I've got a r…" at bounding box center [181, 124] width 204 height 6
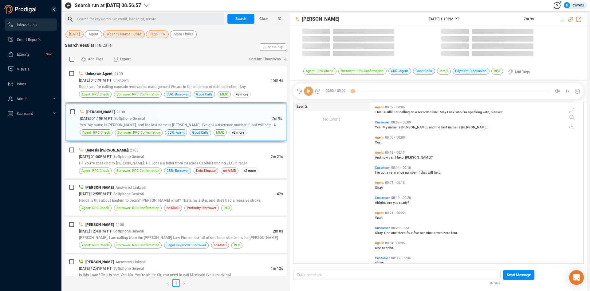
scroll to position [159, 210]
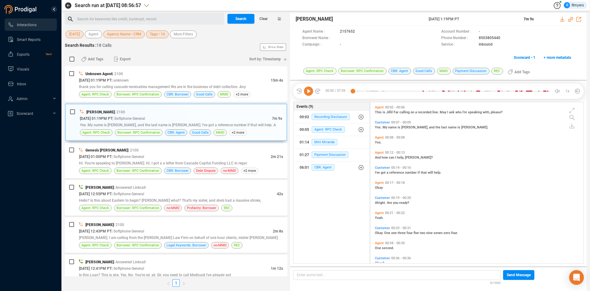
click at [306, 92] on icon at bounding box center [308, 90] width 9 height 9
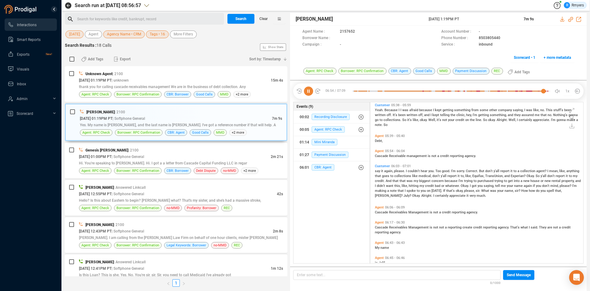
scroll to position [816, 0]
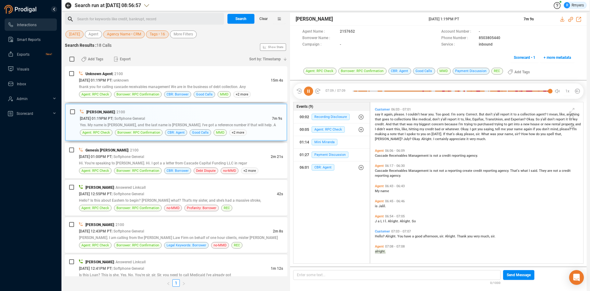
drag, startPoint x: 213, startPoint y: 91, endPoint x: 208, endPoint y: 104, distance: 13.9
click at [213, 91] on div "Good Calls" at bounding box center [205, 94] width 22 height 6
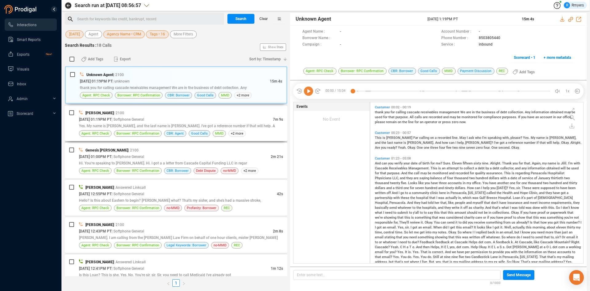
scroll to position [159, 210]
click at [202, 116] on div "Jalil Farrakhan | 2100" at bounding box center [181, 112] width 204 height 6
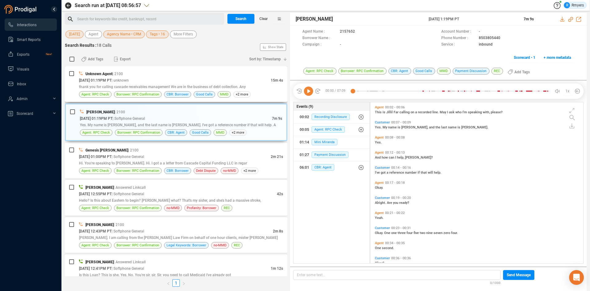
click at [200, 85] on span "thank you for calling cascade receivables management We are in the business of …" at bounding box center [162, 87] width 167 height 4
